Goal: Transaction & Acquisition: Subscribe to service/newsletter

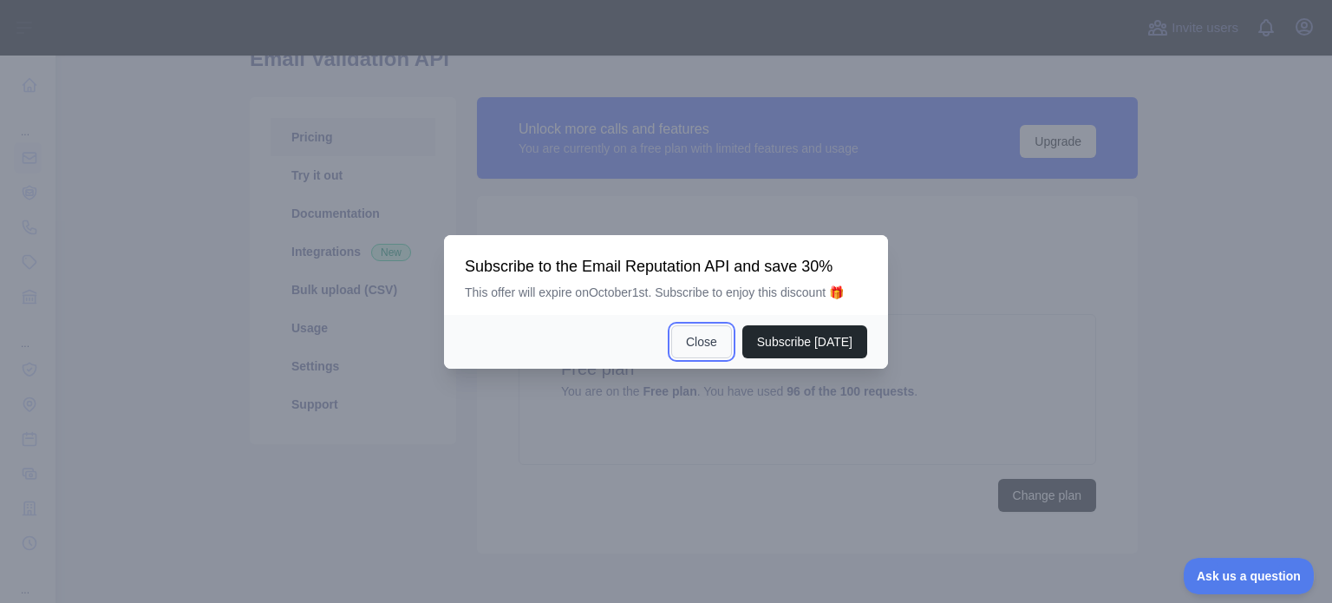
click at [714, 351] on button "Close" at bounding box center [701, 341] width 61 height 33
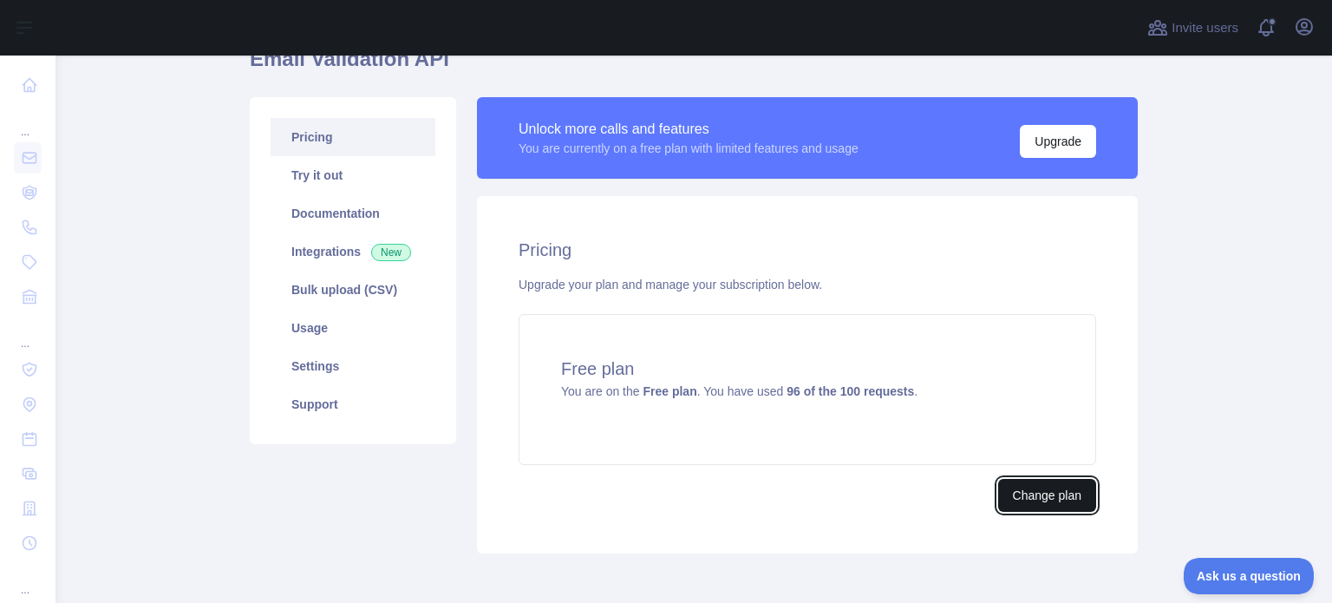
click at [1014, 502] on button "Change plan" at bounding box center [1047, 495] width 98 height 33
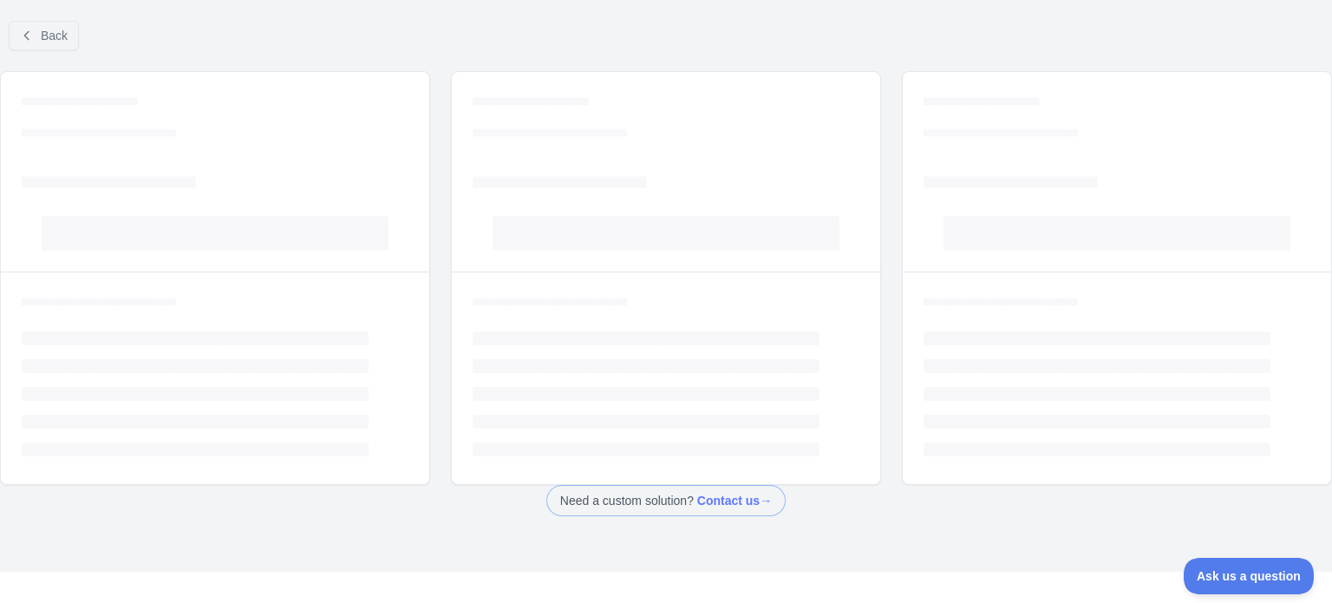
scroll to position [55, 0]
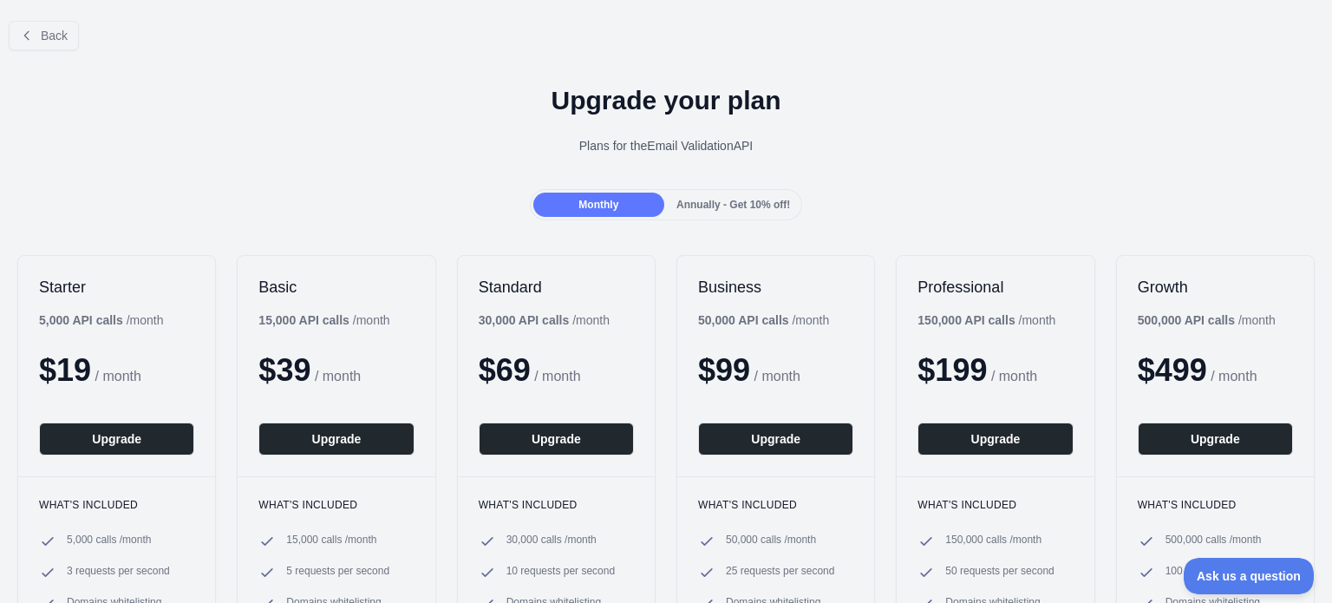
scroll to position [87, 0]
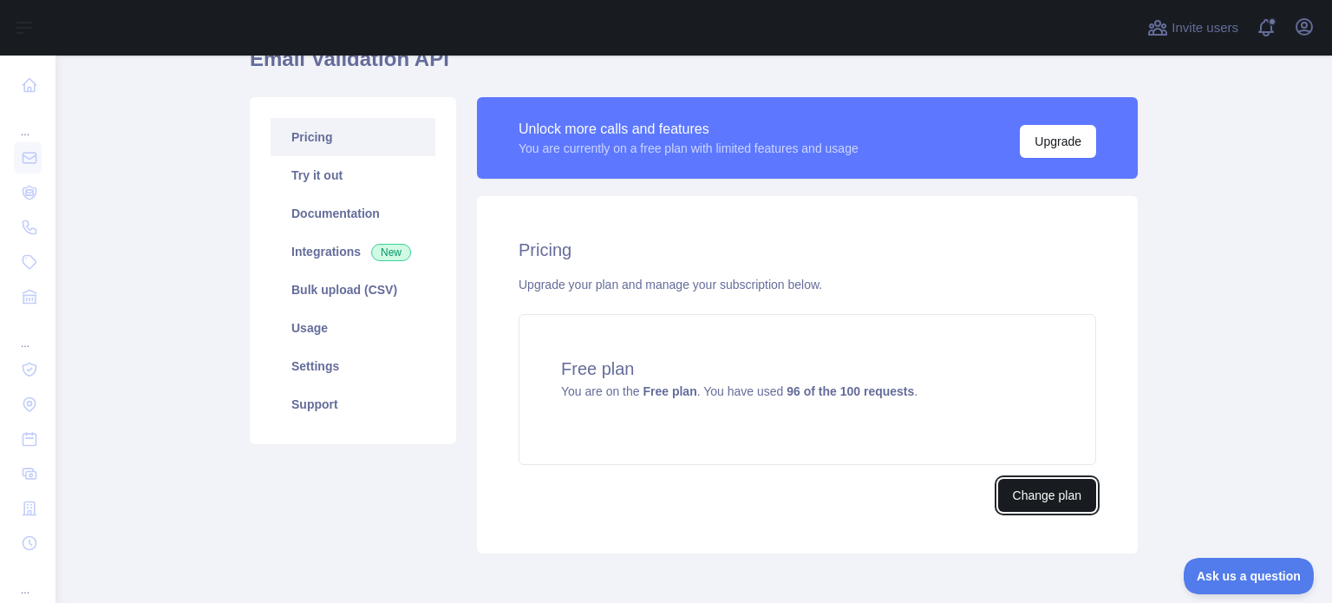
click at [1014, 486] on button "Change plan" at bounding box center [1047, 495] width 98 height 33
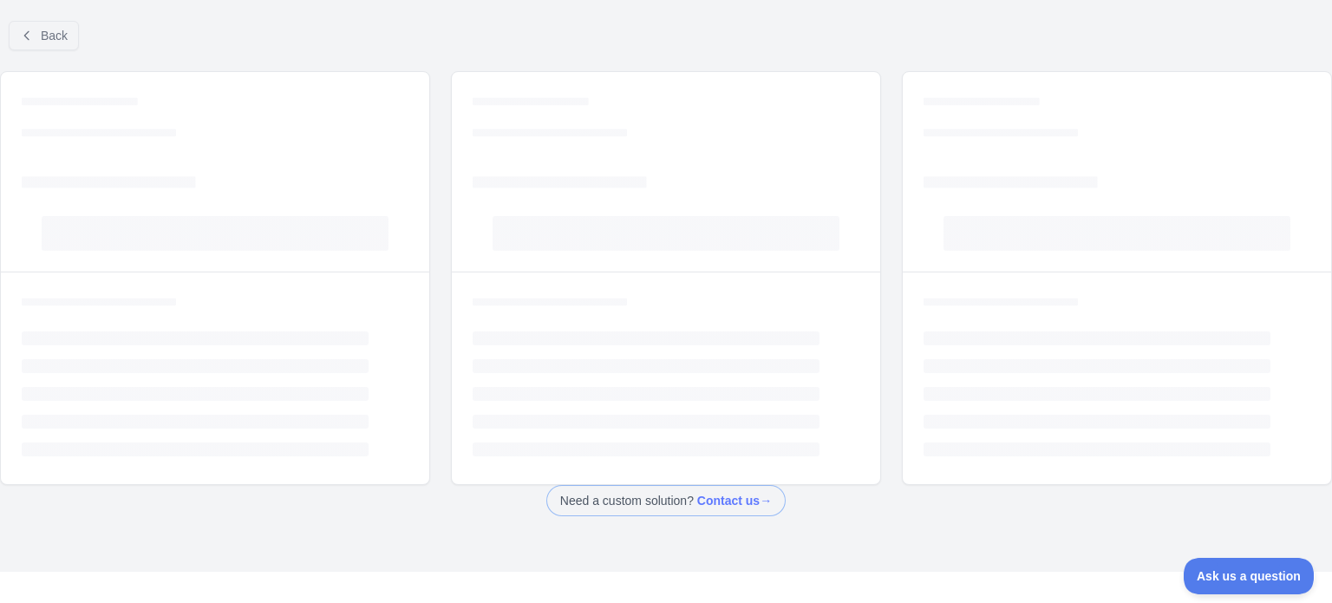
scroll to position [55, 0]
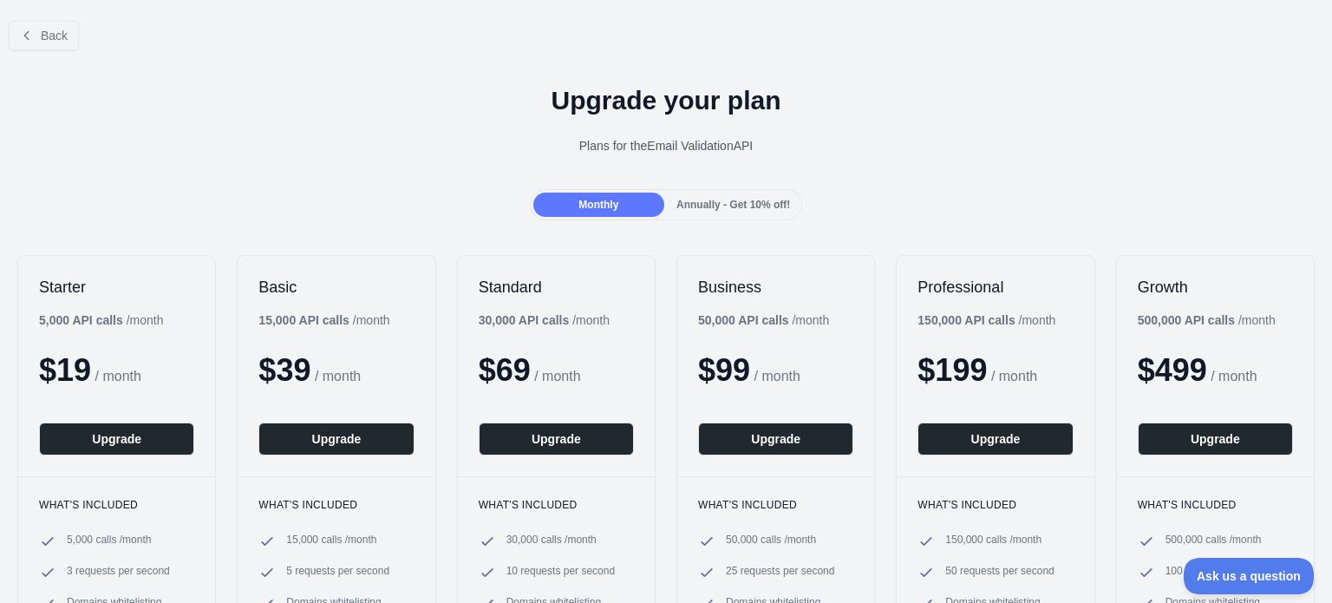
click at [702, 204] on span "Annually - Get 10% off!" at bounding box center [733, 205] width 114 height 12
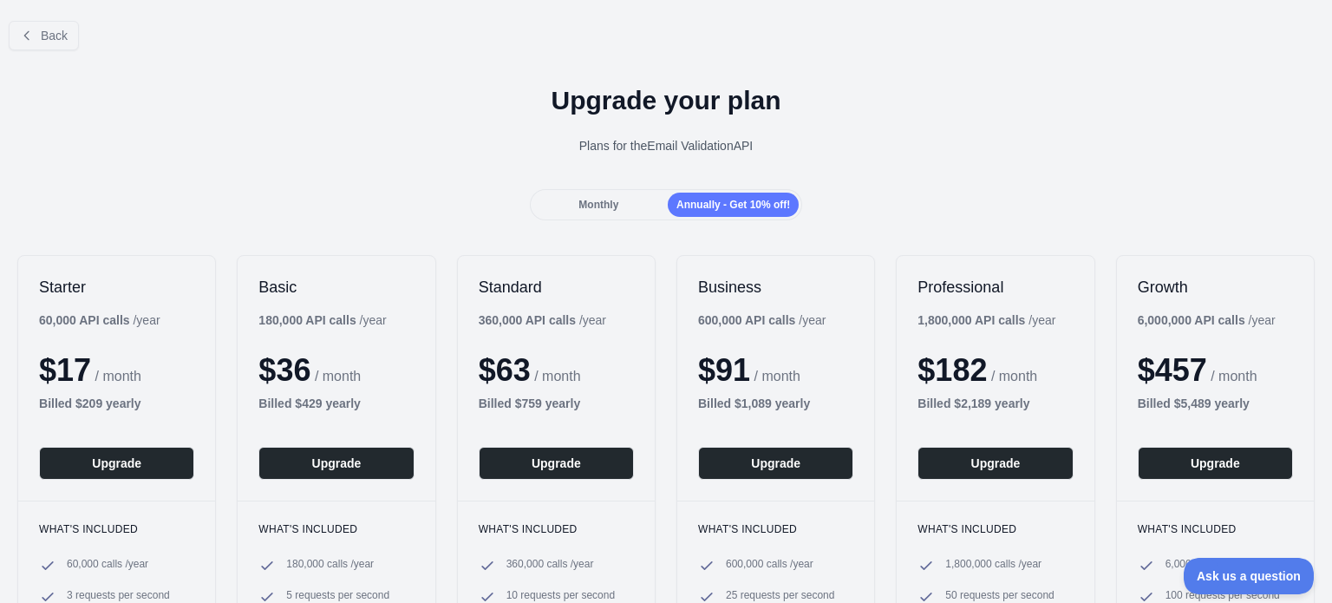
click at [629, 194] on div "Monthly" at bounding box center [598, 204] width 131 height 24
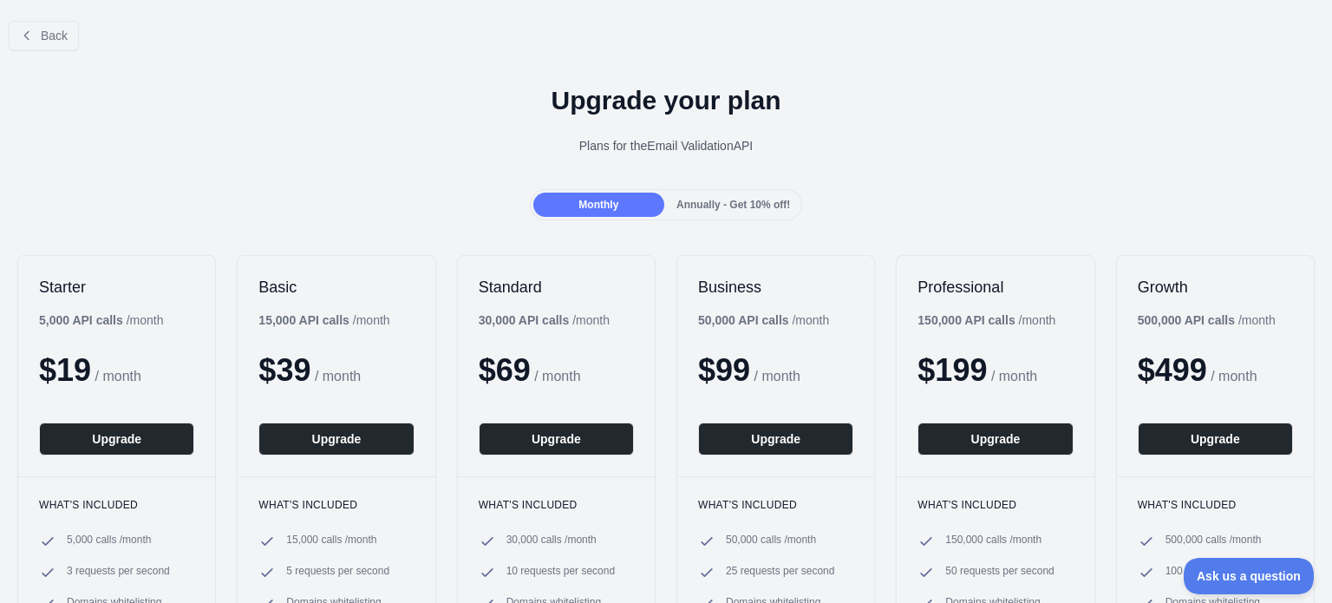
click at [703, 209] on span "Annually - Get 10% off!" at bounding box center [733, 205] width 114 height 12
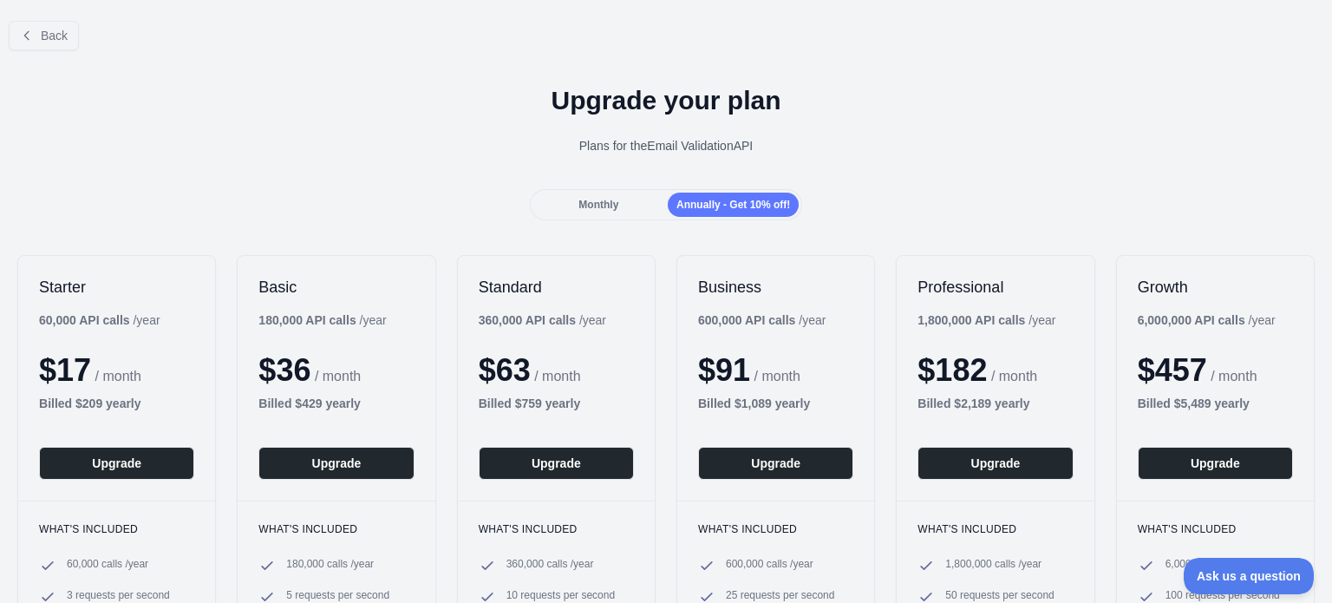
click at [616, 203] on div "Monthly" at bounding box center [598, 204] width 131 height 24
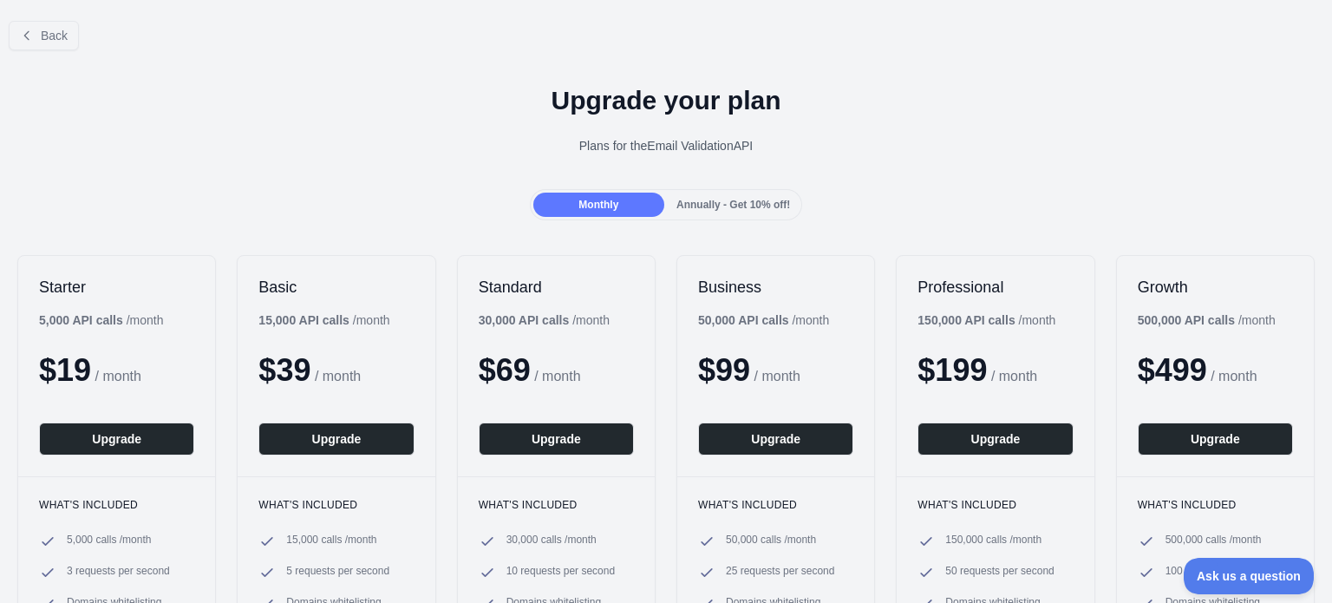
click at [704, 204] on span "Annually - Get 10% off!" at bounding box center [733, 205] width 114 height 12
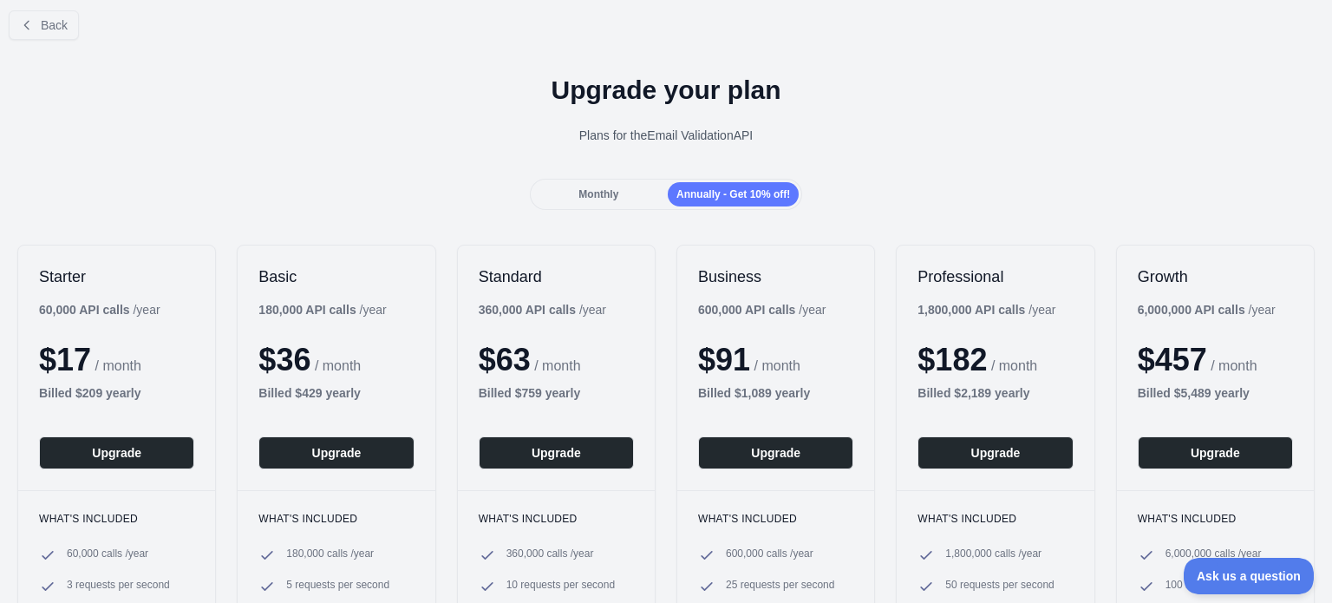
scroll to position [0, 0]
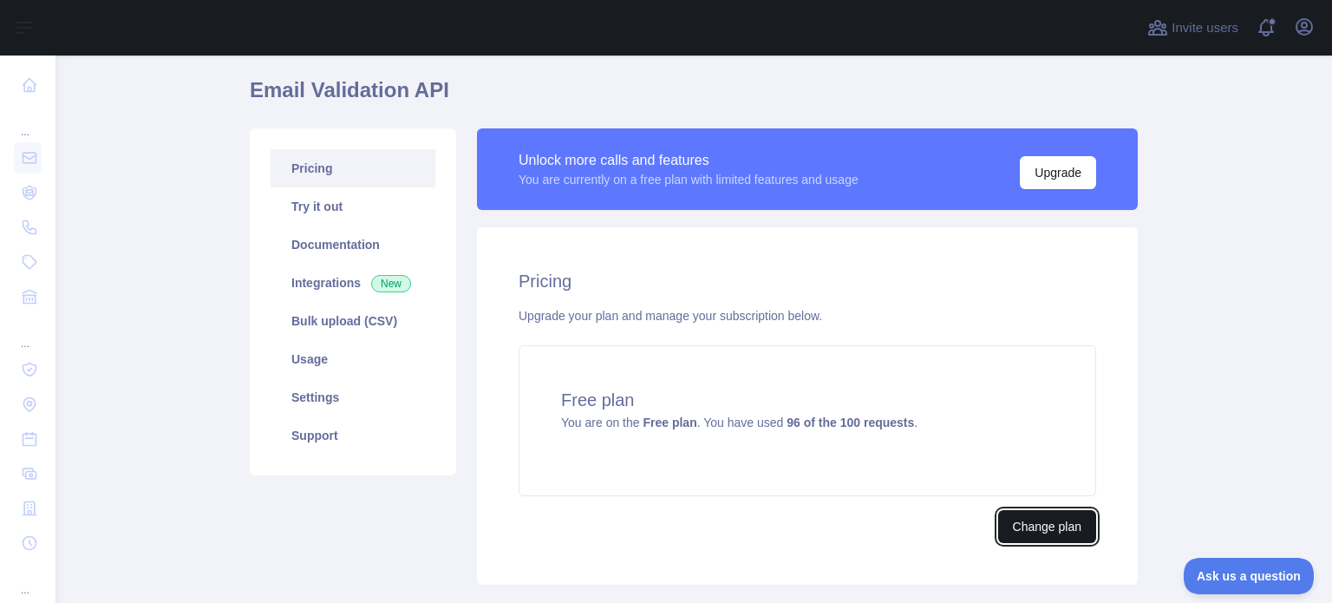
click at [1044, 525] on button "Change plan" at bounding box center [1047, 526] width 98 height 33
